Goal: Find specific page/section: Find specific page/section

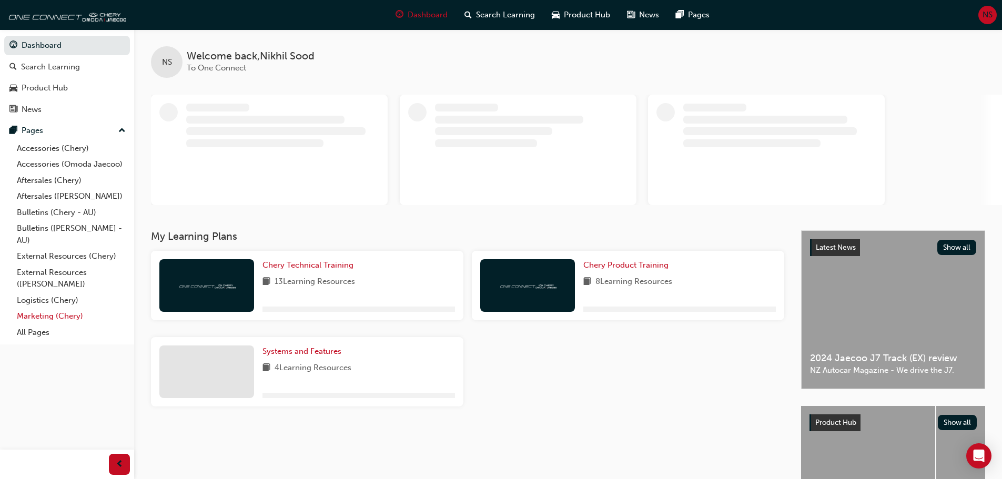
click at [56, 336] on link "All Pages" at bounding box center [71, 333] width 117 height 16
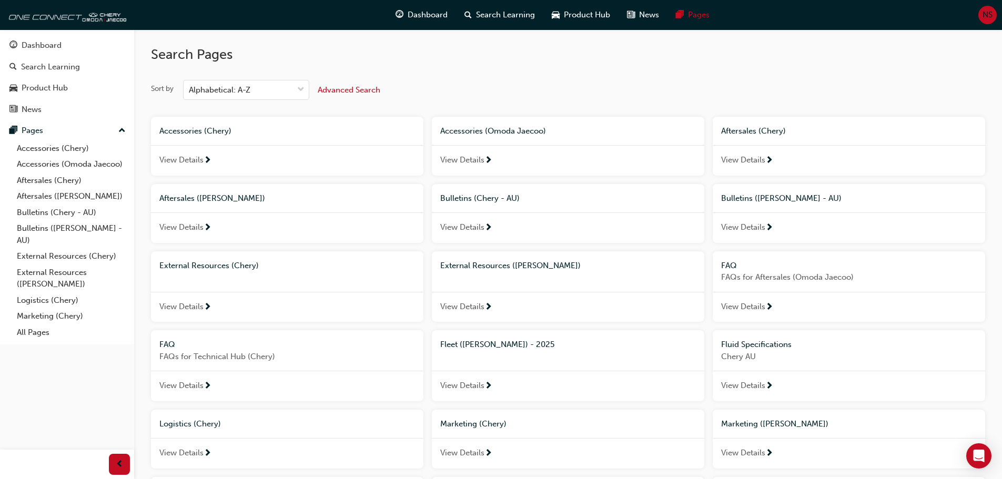
click at [490, 199] on span "Bulletins (Chery - AU)" at bounding box center [479, 198] width 79 height 9
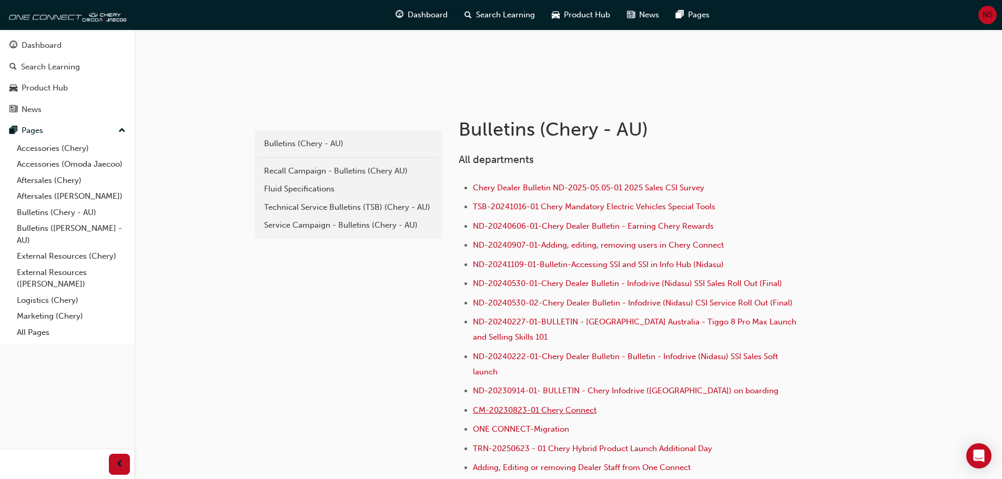
scroll to position [38, 0]
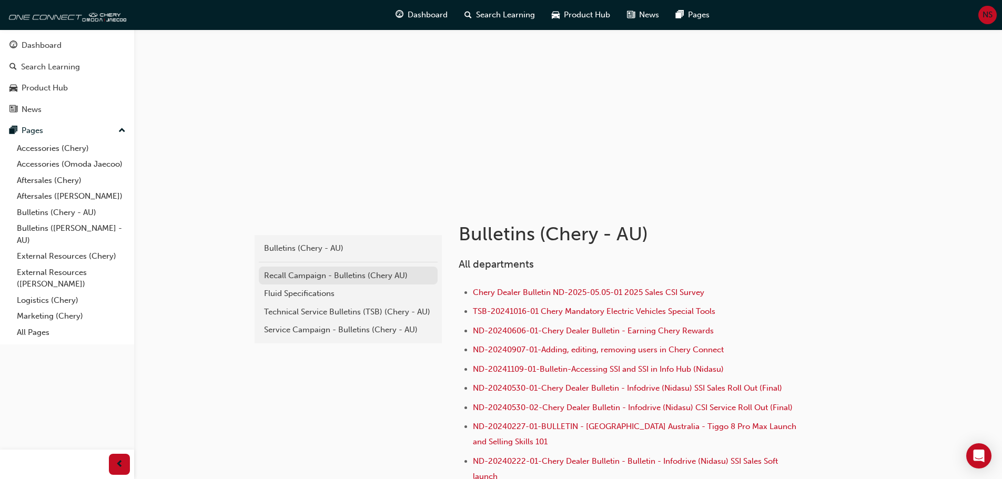
click at [389, 276] on div "Recall Campaign - Bulletins (Chery AU)" at bounding box center [348, 276] width 168 height 12
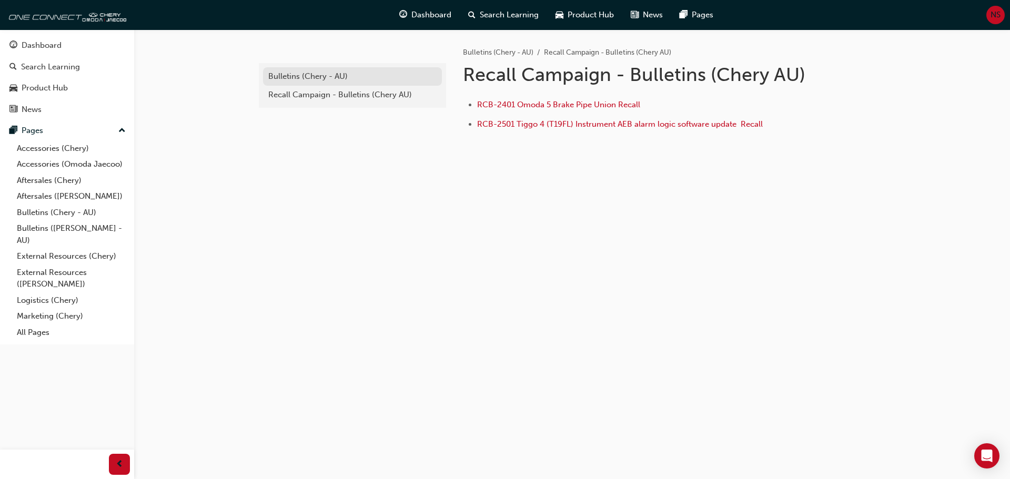
click at [339, 80] on div "Bulletins (Chery - AU)" at bounding box center [352, 77] width 168 height 12
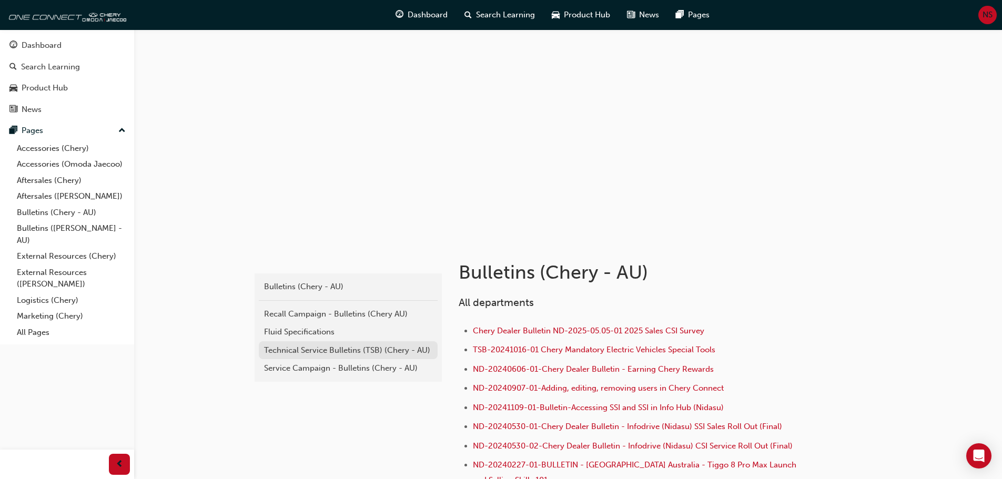
click at [348, 348] on div "Technical Service Bulletins (TSB) (Chery - AU)" at bounding box center [348, 351] width 168 height 12
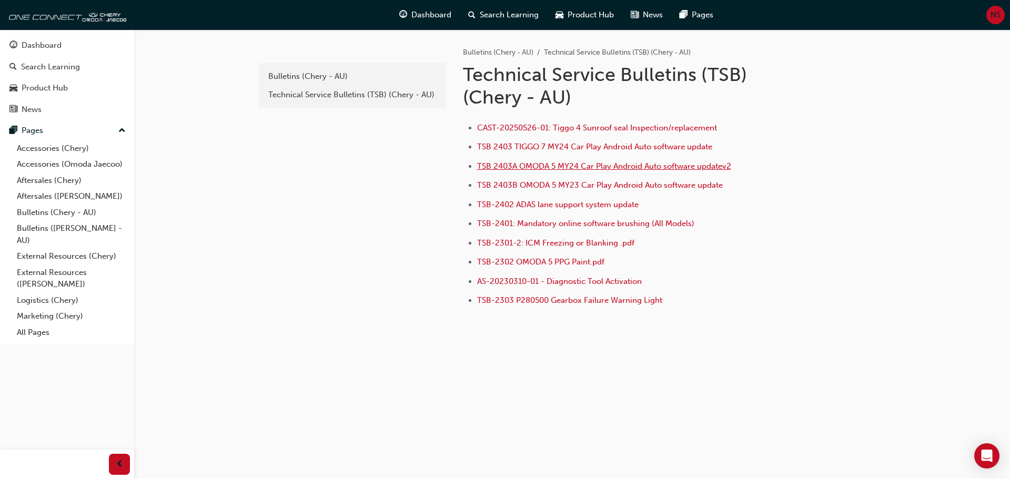
drag, startPoint x: 579, startPoint y: 169, endPoint x: 586, endPoint y: 170, distance: 6.9
click at [580, 170] on span "TSB 2403A OMODA 5 MY24 Car Play Android Auto software updatev2" at bounding box center [604, 166] width 254 height 9
